Goal: Task Accomplishment & Management: Manage account settings

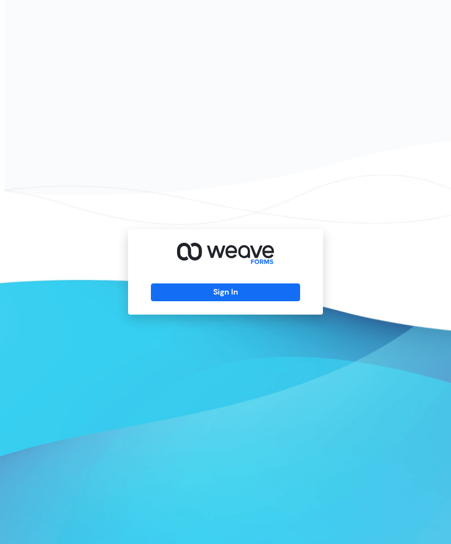
click at [255, 301] on button "Sign In" at bounding box center [225, 292] width 149 height 18
click at [237, 301] on button "Sign In" at bounding box center [225, 292] width 149 height 18
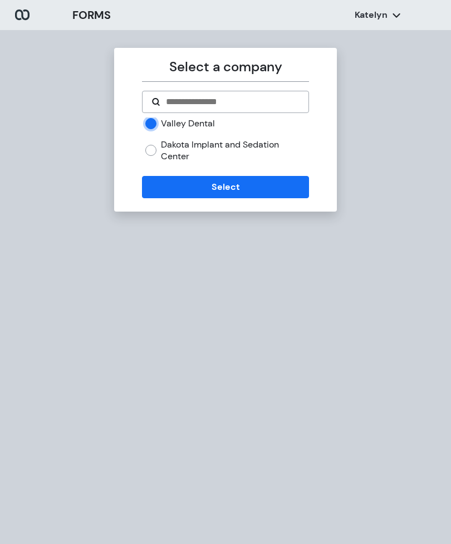
click at [237, 177] on button "Select" at bounding box center [225, 187] width 166 height 22
